Goal: Task Accomplishment & Management: Use online tool/utility

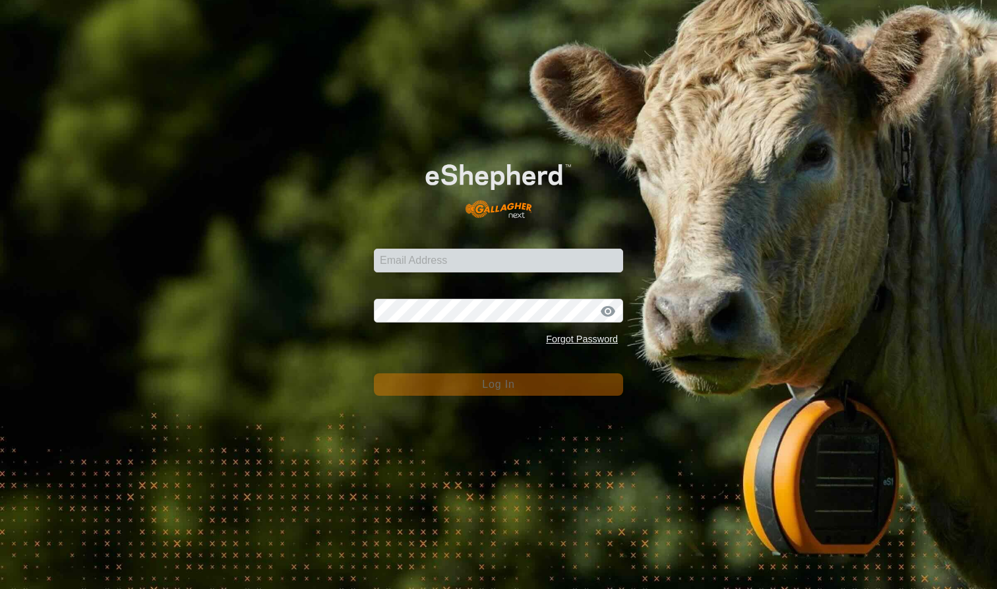
click at [427, 261] on input "Email Address" at bounding box center [498, 261] width 249 height 24
type input "mlwood@xtra.co.nz"
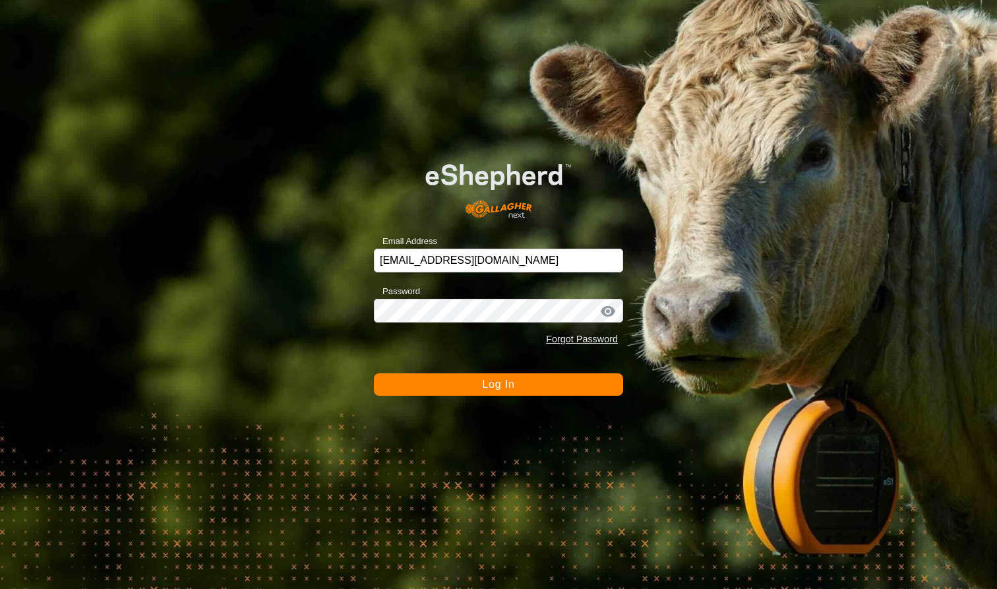
click at [533, 389] on button "Log In" at bounding box center [498, 384] width 249 height 22
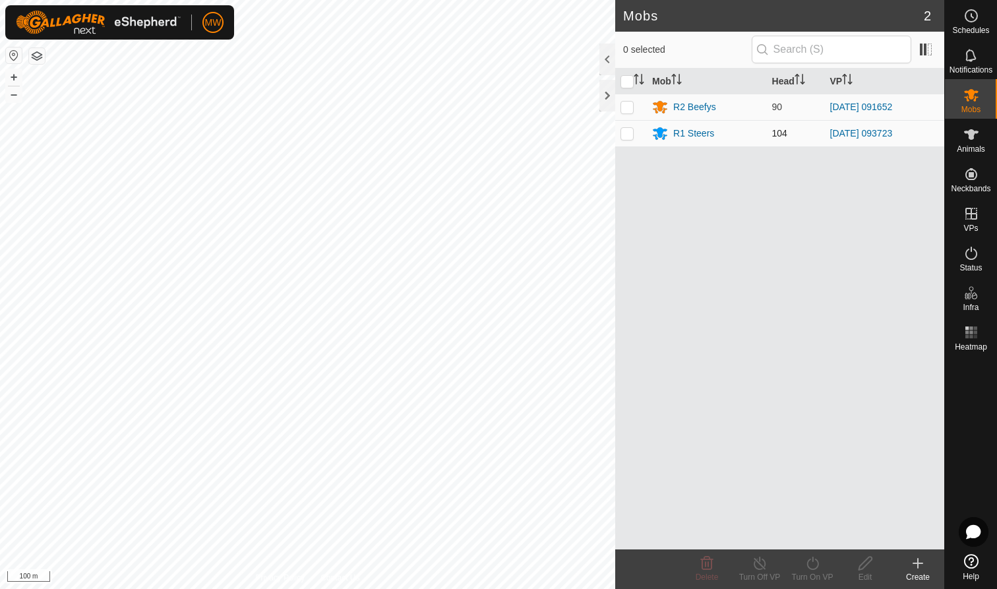
click at [624, 135] on p-checkbox at bounding box center [626, 133] width 13 height 11
checkbox input "true"
click at [810, 573] on div "Turn On VP" at bounding box center [812, 577] width 53 height 12
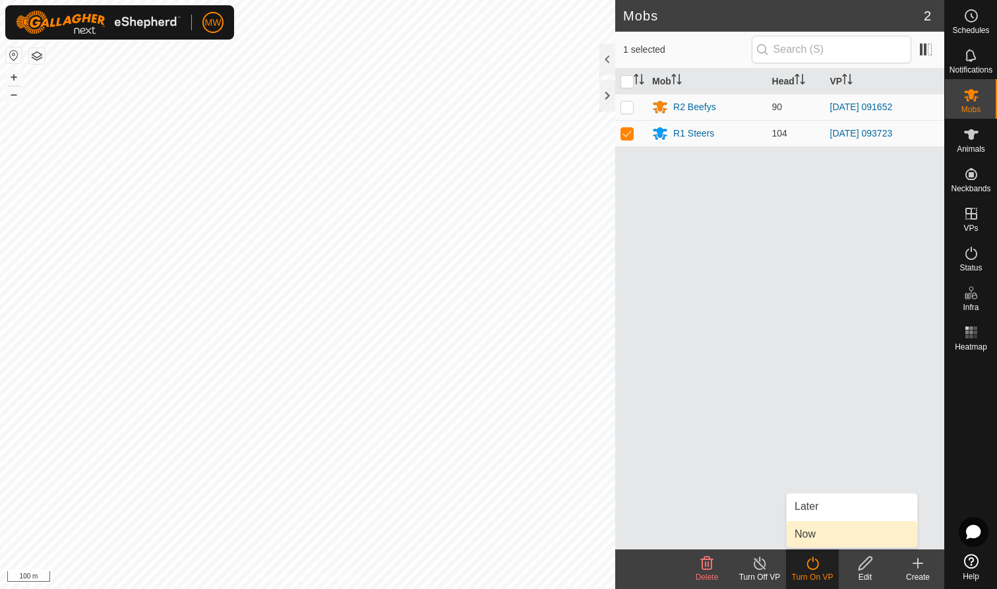
click at [808, 534] on link "Now" at bounding box center [852, 534] width 131 height 26
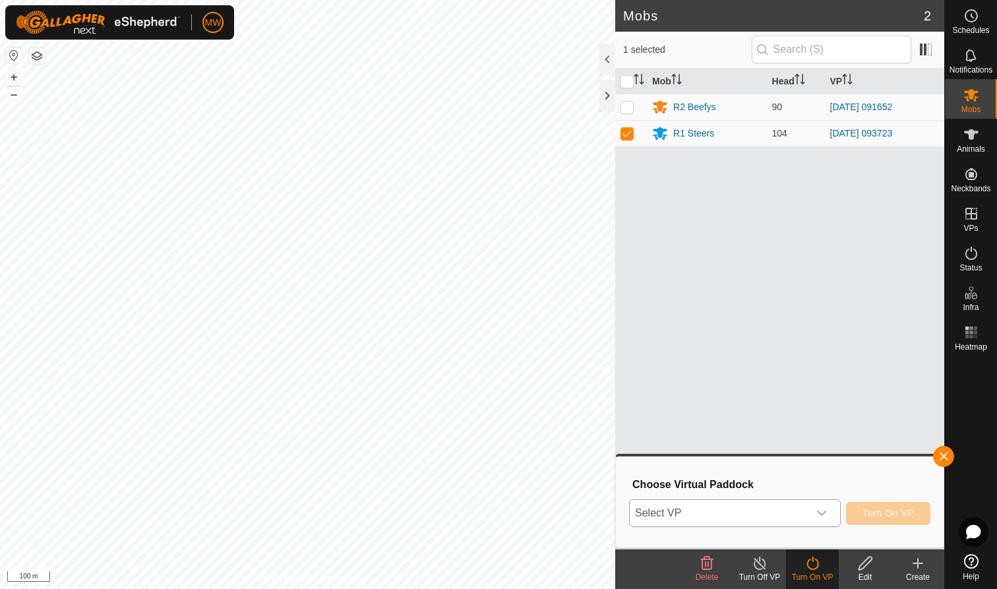
click at [822, 514] on icon "dropdown trigger" at bounding box center [821, 513] width 11 height 11
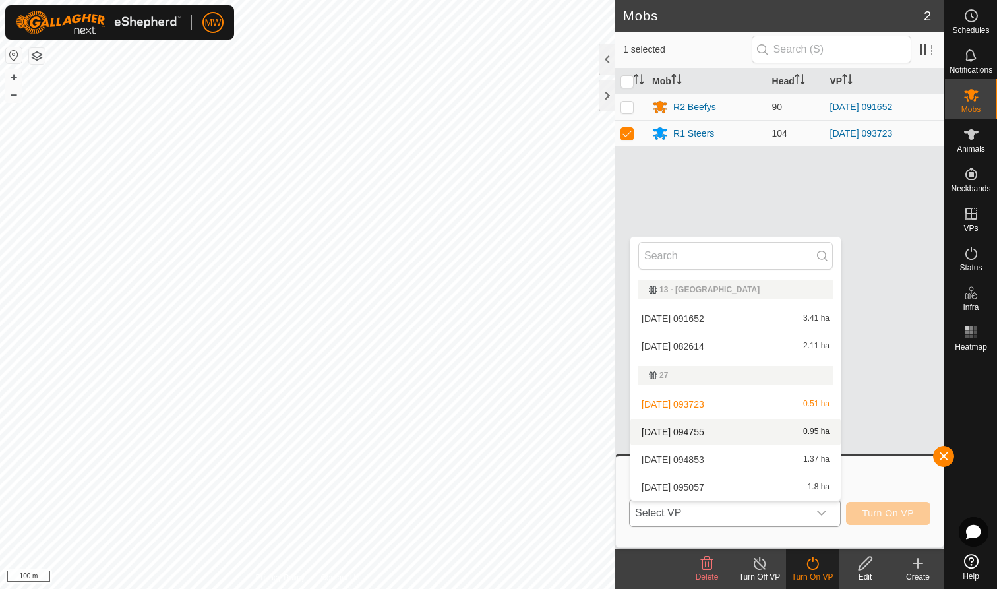
click at [704, 430] on li "2025-08-11 094755 0.95 ha" at bounding box center [735, 432] width 210 height 26
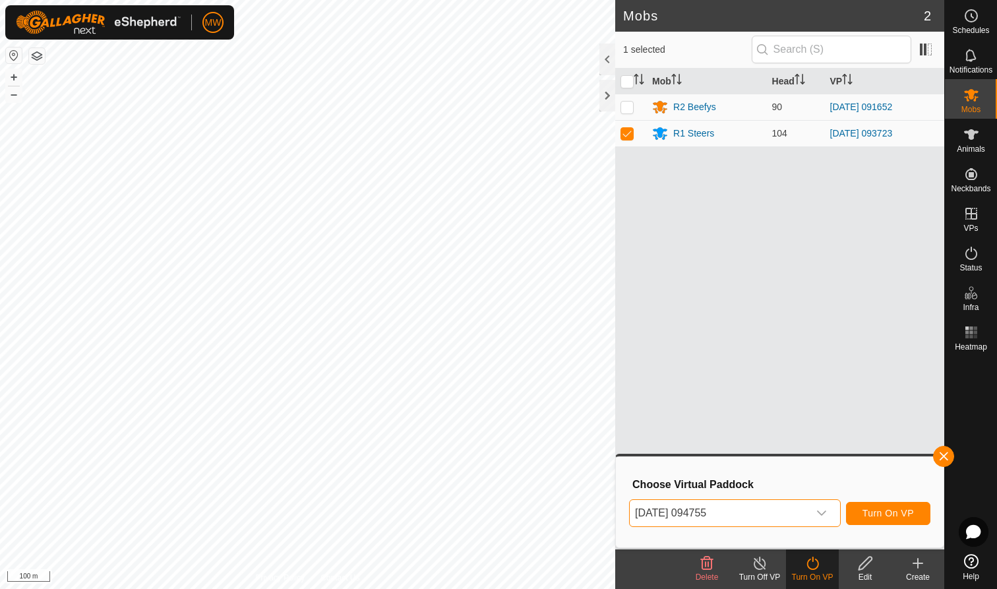
click at [911, 515] on span "Turn On VP" at bounding box center [887, 513] width 51 height 11
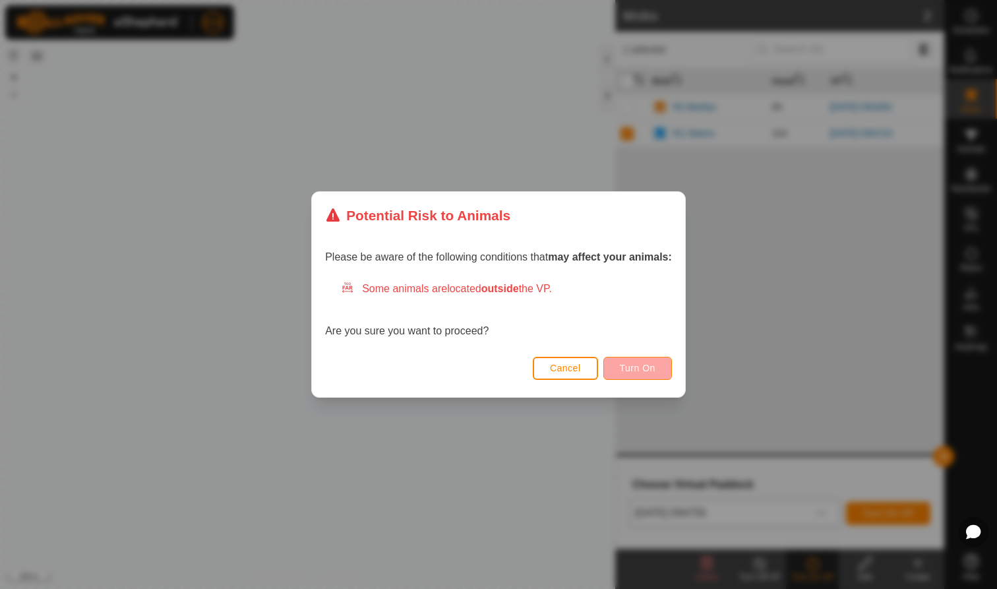
click at [644, 369] on span "Turn On" at bounding box center [638, 368] width 36 height 11
